Goal: Information Seeking & Learning: Learn about a topic

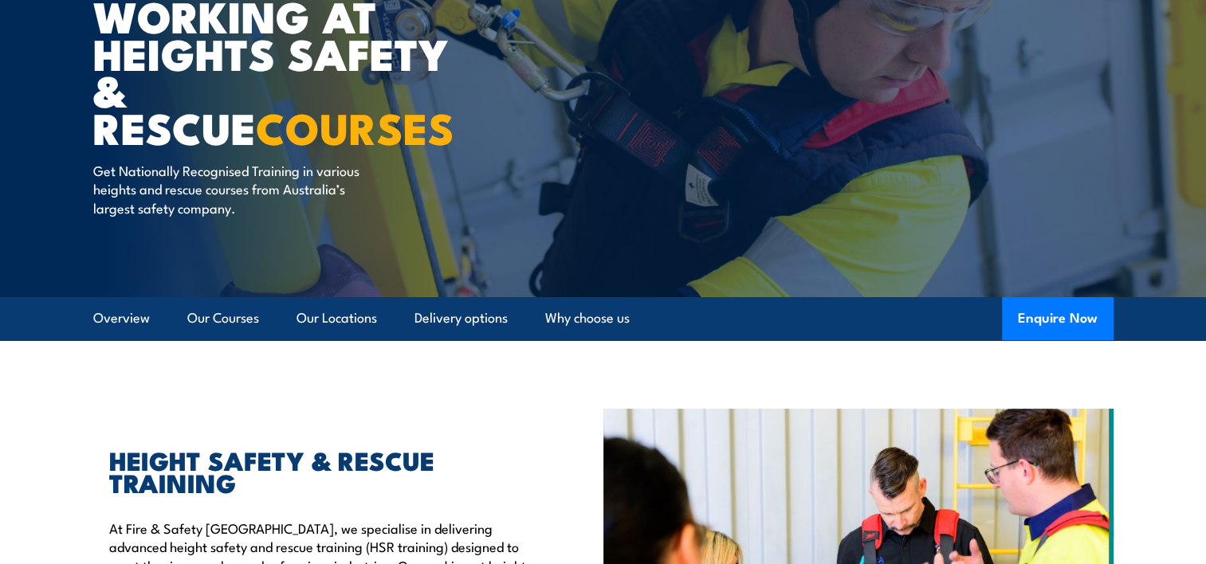
scroll to position [239, 0]
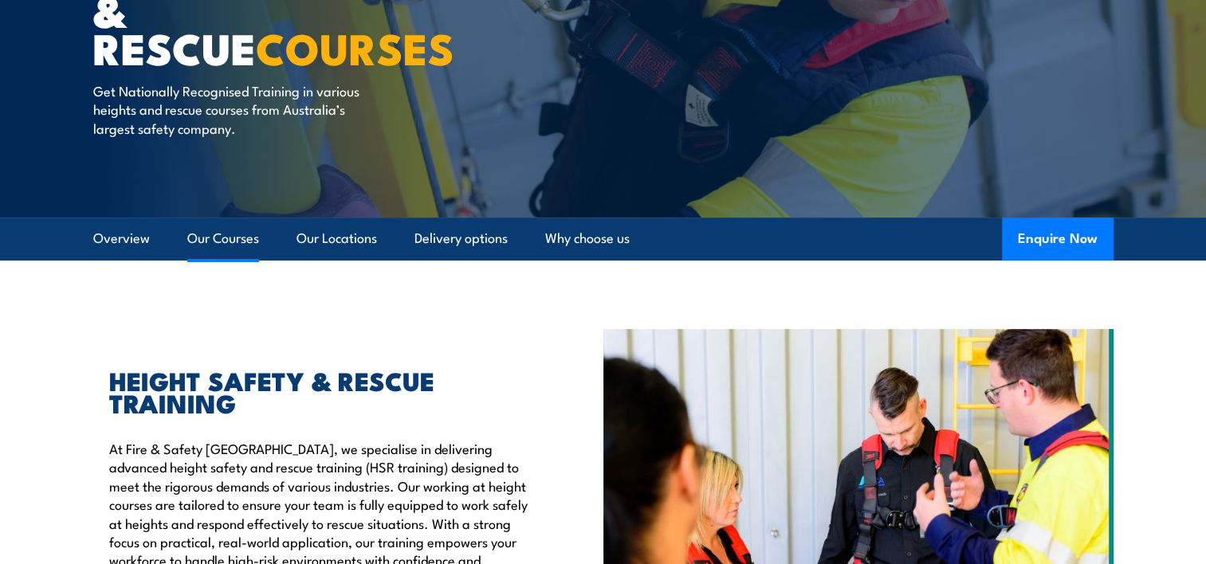
click at [202, 242] on link "Our Courses" at bounding box center [223, 239] width 72 height 42
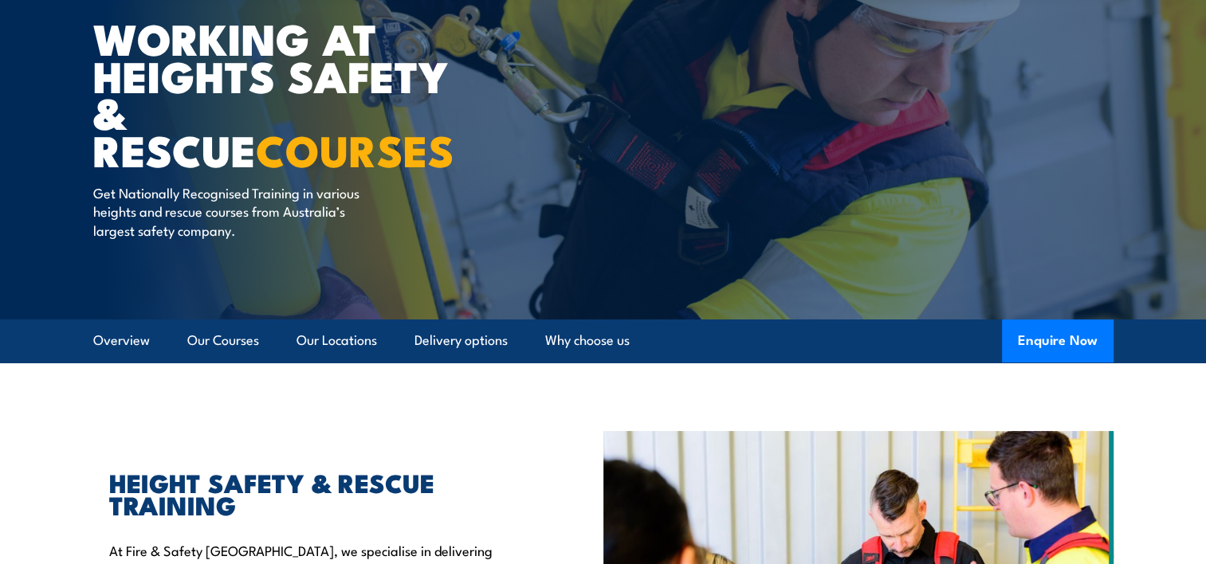
scroll to position [13, 0]
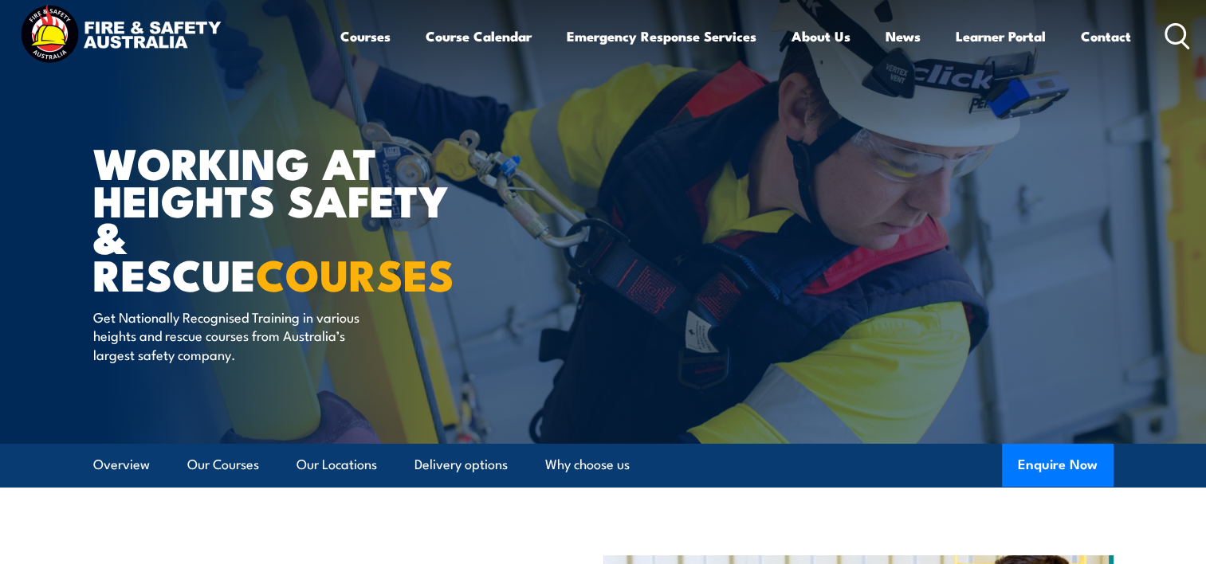
click at [1182, 26] on circle at bounding box center [1175, 33] width 19 height 19
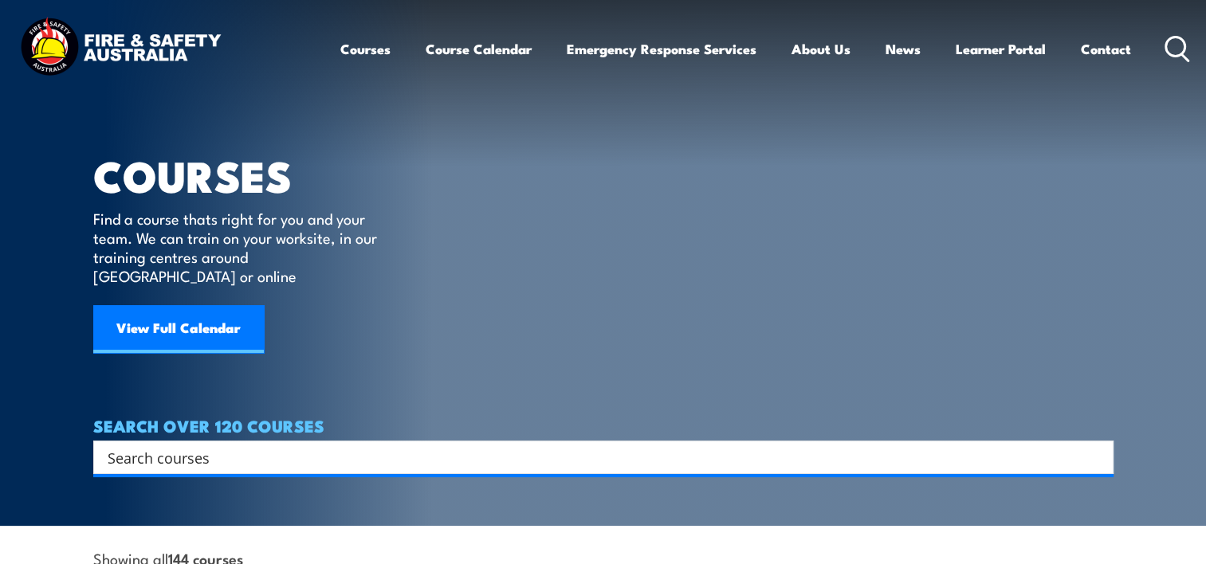
click at [226, 446] on input "Search input" at bounding box center [593, 458] width 971 height 24
type input "first aid"
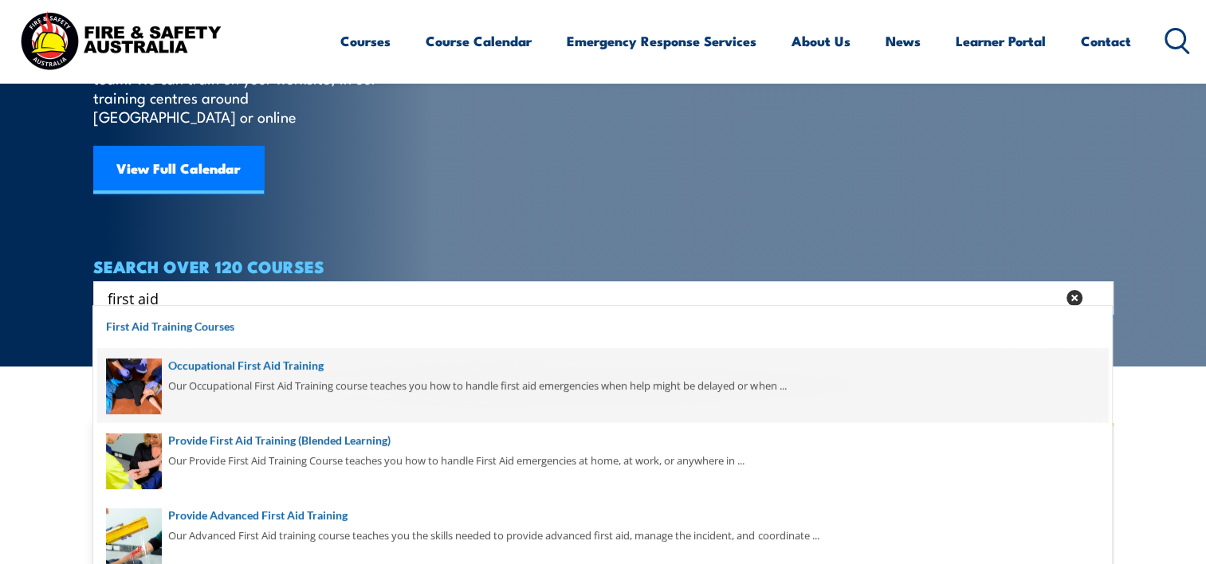
scroll to position [80, 0]
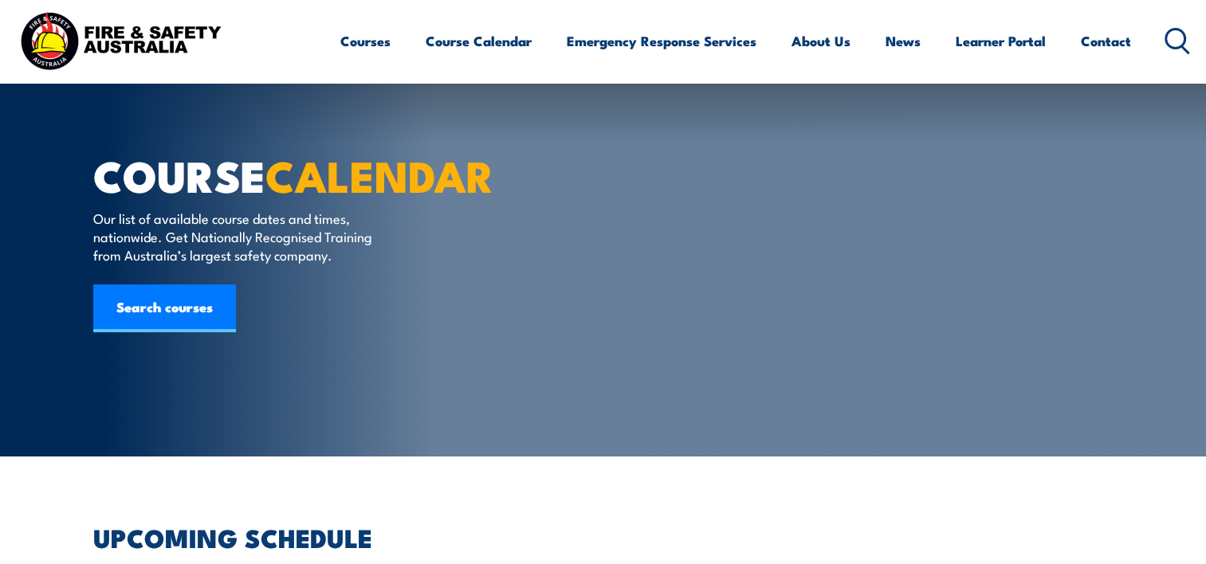
scroll to position [319, 0]
